Goal: Task Accomplishment & Management: Manage account settings

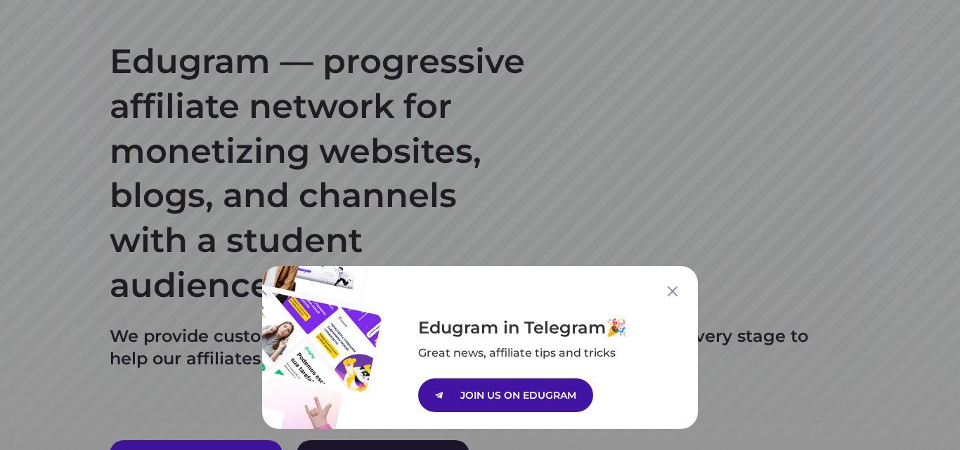
click at [554, 401] on p "JOIN US ON EDUGRAM" at bounding box center [518, 395] width 116 height 15
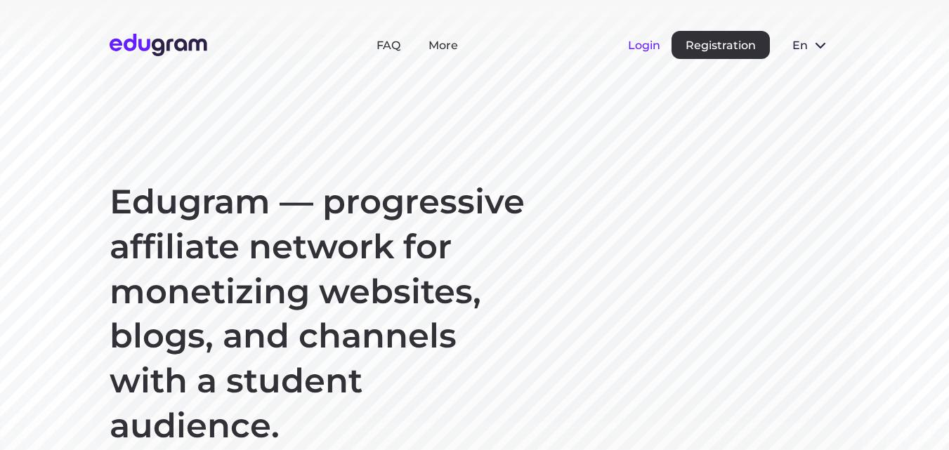
click at [643, 50] on button "Login" at bounding box center [644, 45] width 32 height 13
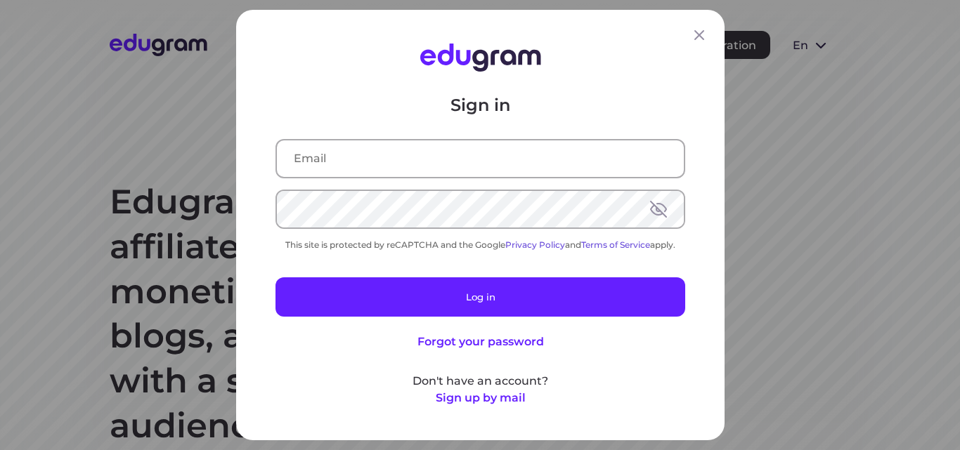
click at [358, 164] on input "text" at bounding box center [480, 158] width 407 height 37
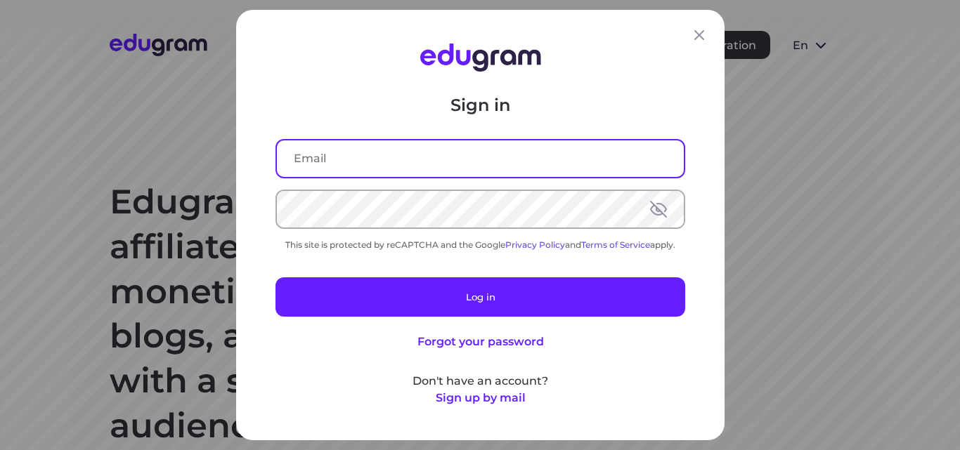
type input "[EMAIL_ADDRESS][DOMAIN_NAME]"
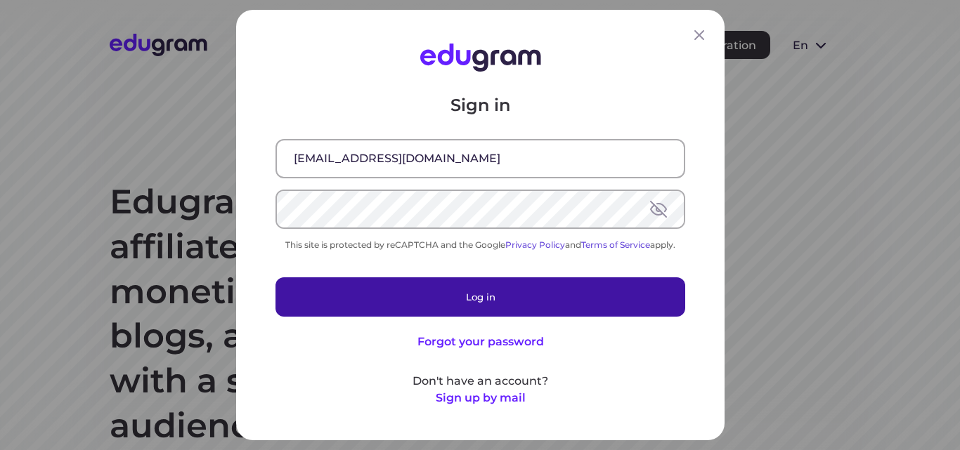
click at [470, 301] on button "Log in" at bounding box center [480, 296] width 410 height 39
